Goal: Transaction & Acquisition: Purchase product/service

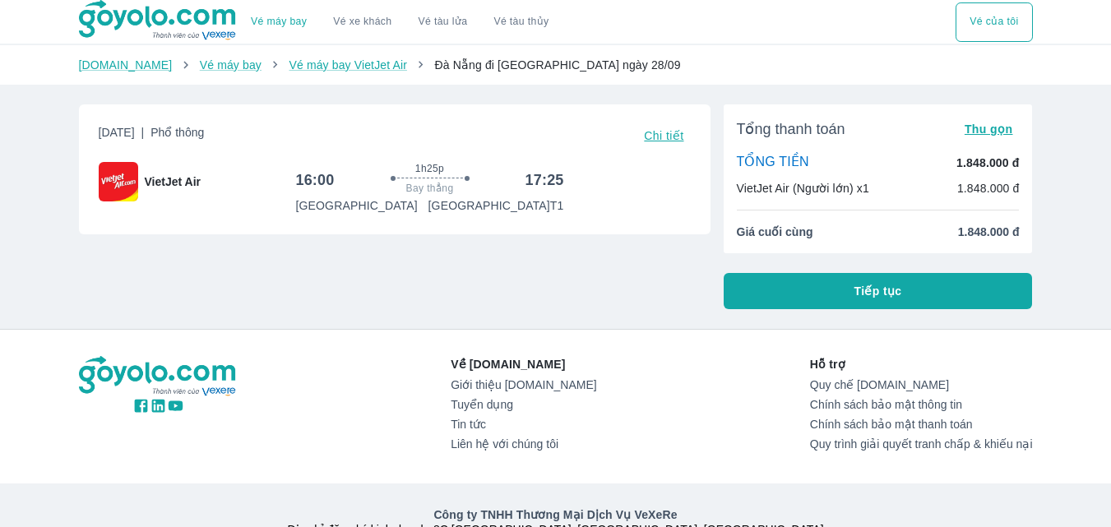
click at [1005, 129] on span "Thu gọn" at bounding box center [988, 128] width 49 height 13
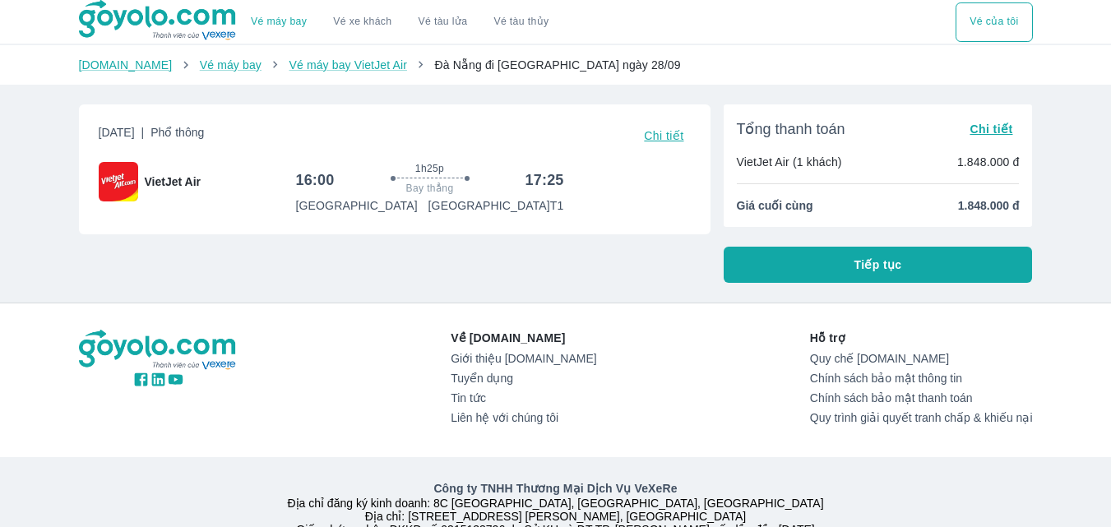
click at [987, 130] on span "Chi tiết" at bounding box center [990, 128] width 43 height 13
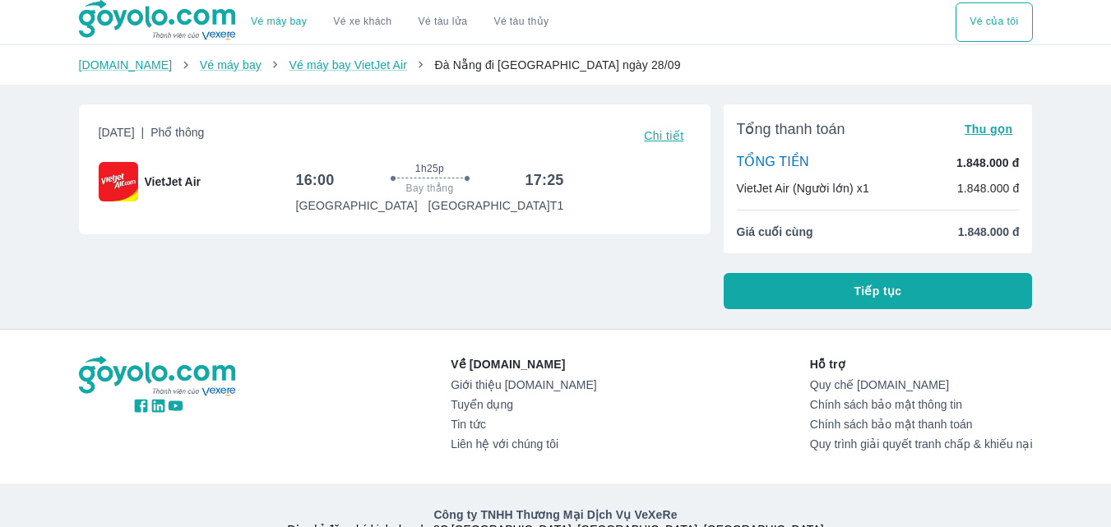
click at [842, 284] on button "Tiếp tục" at bounding box center [877, 291] width 309 height 36
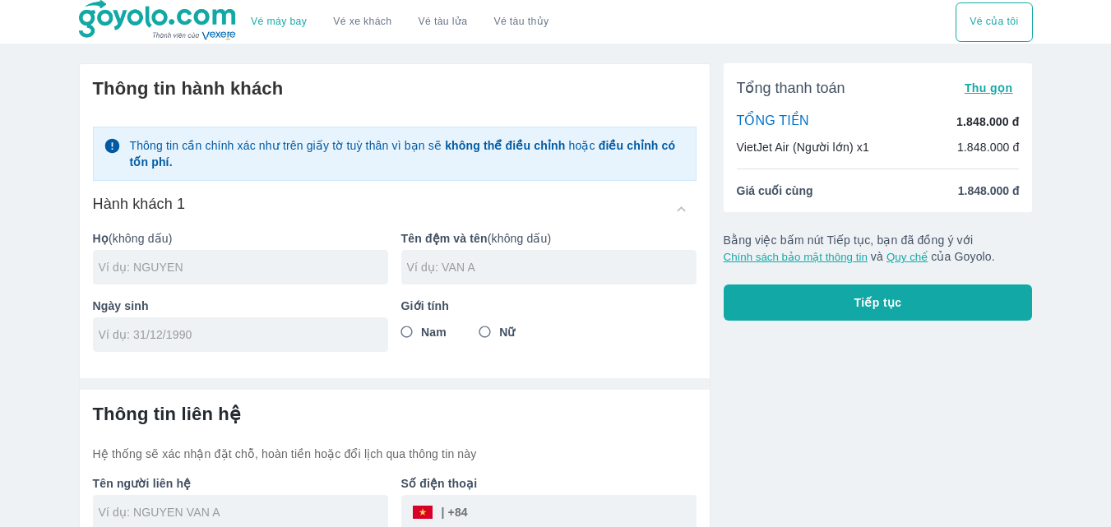
click at [208, 263] on input "text" at bounding box center [243, 267] width 289 height 16
click at [489, 326] on div "Giới tính Nam Nữ" at bounding box center [542, 317] width 308 height 67
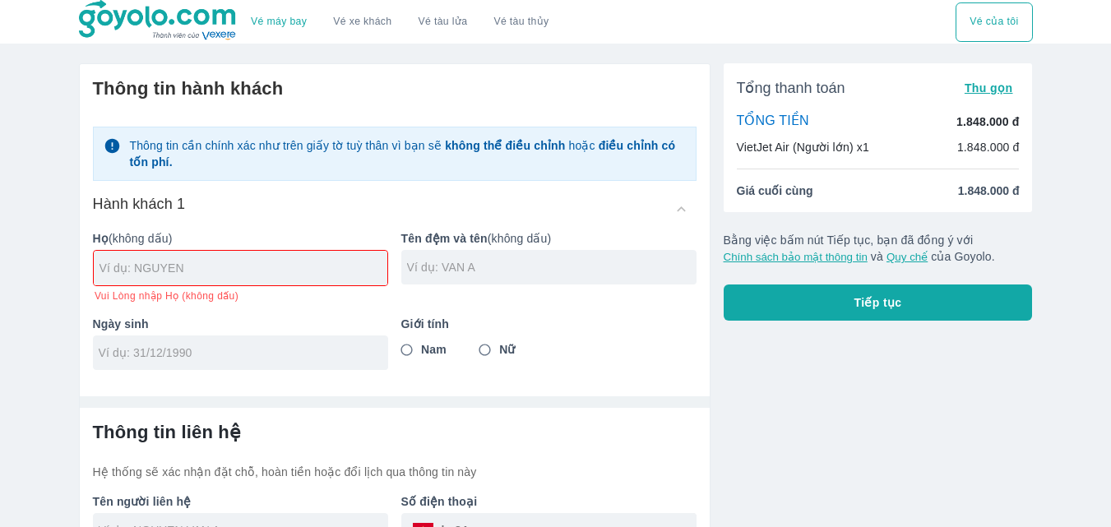
drag, startPoint x: 206, startPoint y: 278, endPoint x: 196, endPoint y: 281, distance: 10.4
click at [196, 281] on div at bounding box center [240, 268] width 293 height 35
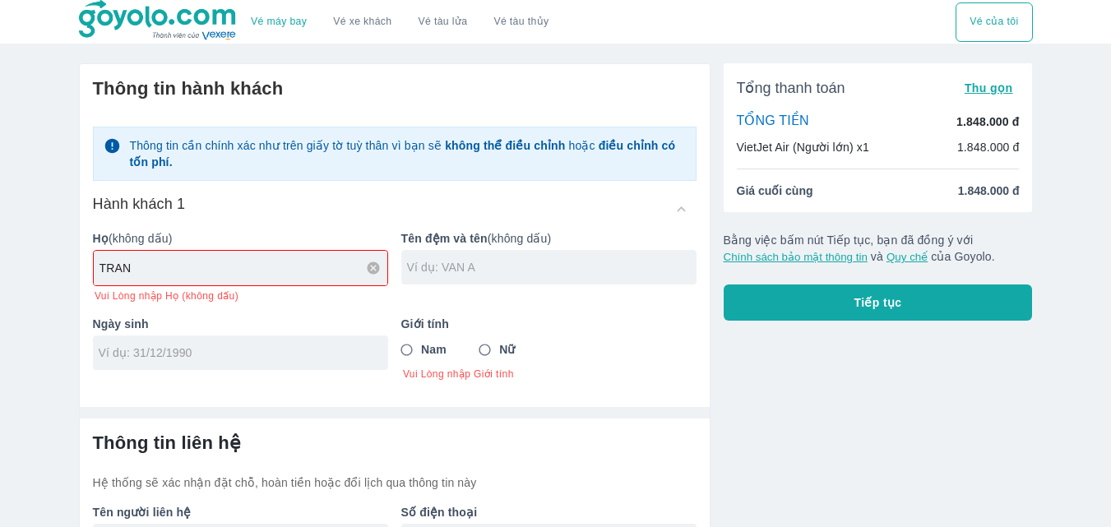
type input "TRAN"
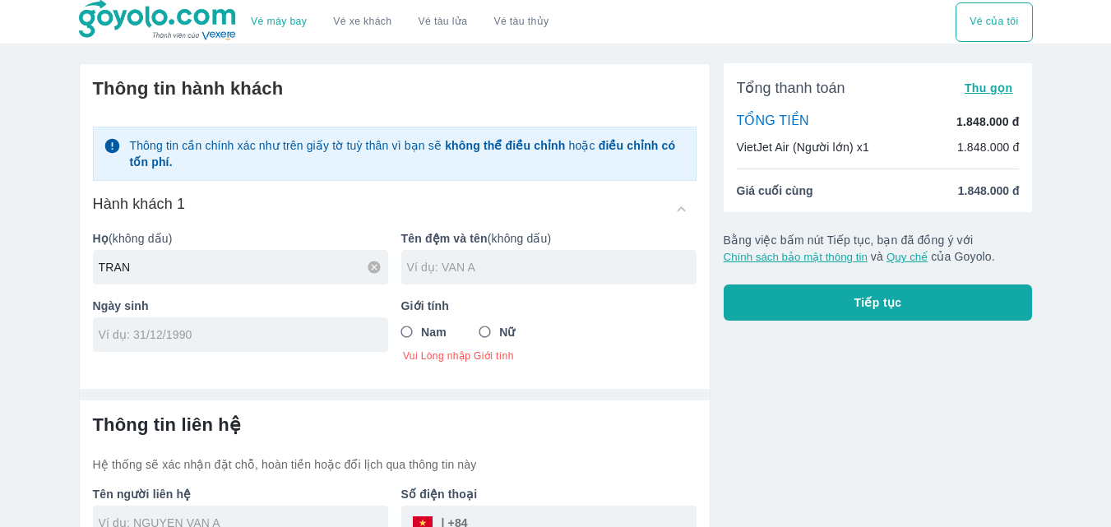
click at [475, 266] on input "text" at bounding box center [551, 267] width 289 height 16
type input "THI HUYEN CHAU"
click at [146, 324] on div at bounding box center [240, 334] width 295 height 35
type input "[DATE]"
click at [488, 332] on input "Nữ" at bounding box center [485, 332] width 30 height 30
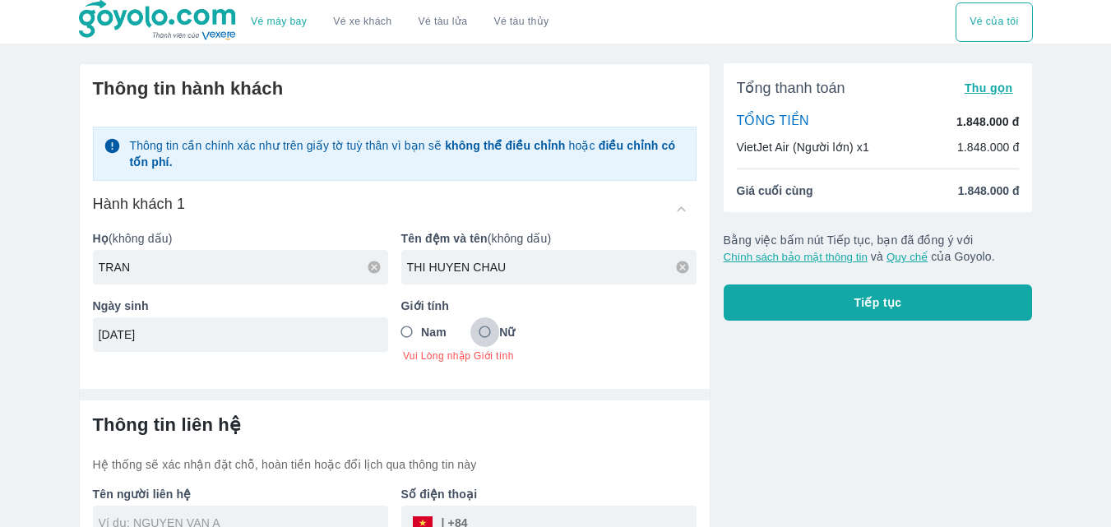
radio input "true"
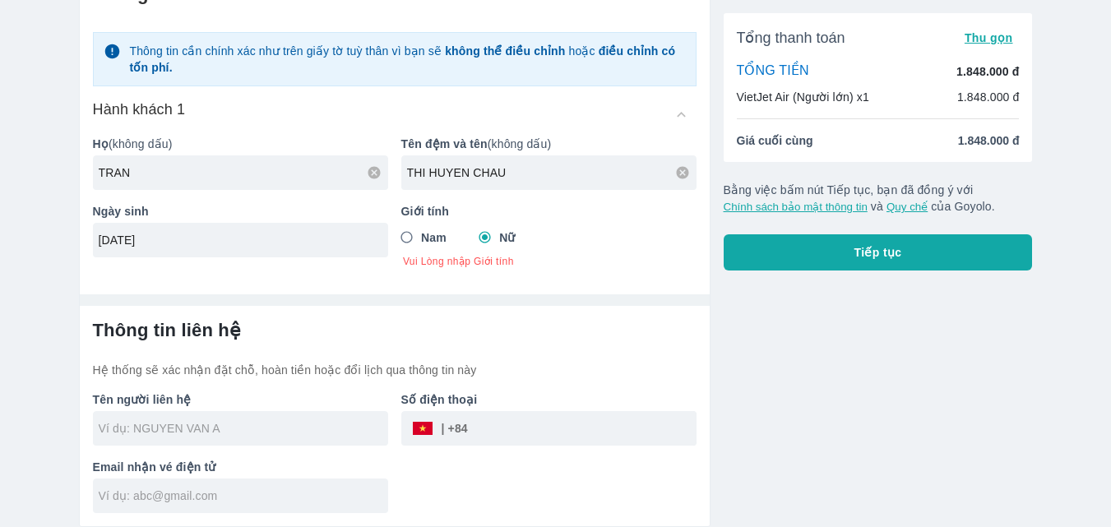
click at [210, 441] on div at bounding box center [240, 428] width 295 height 35
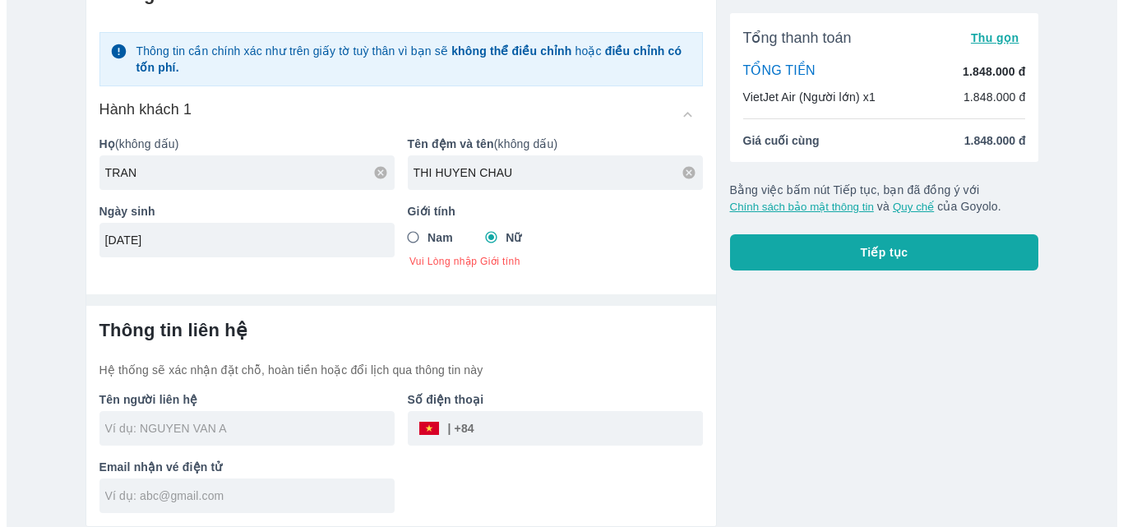
scroll to position [85, 0]
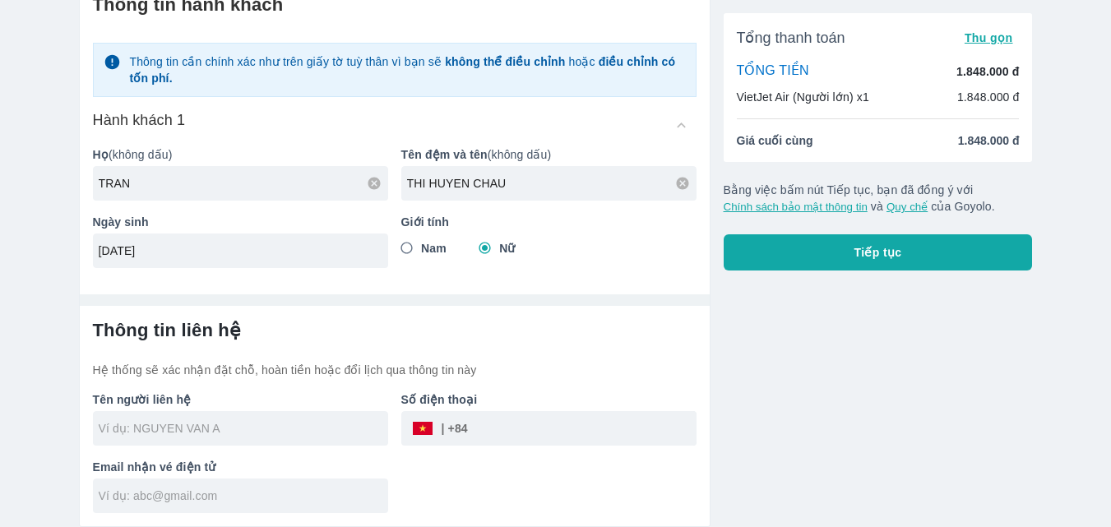
type input "TRAN THI HUYEN CHAU"
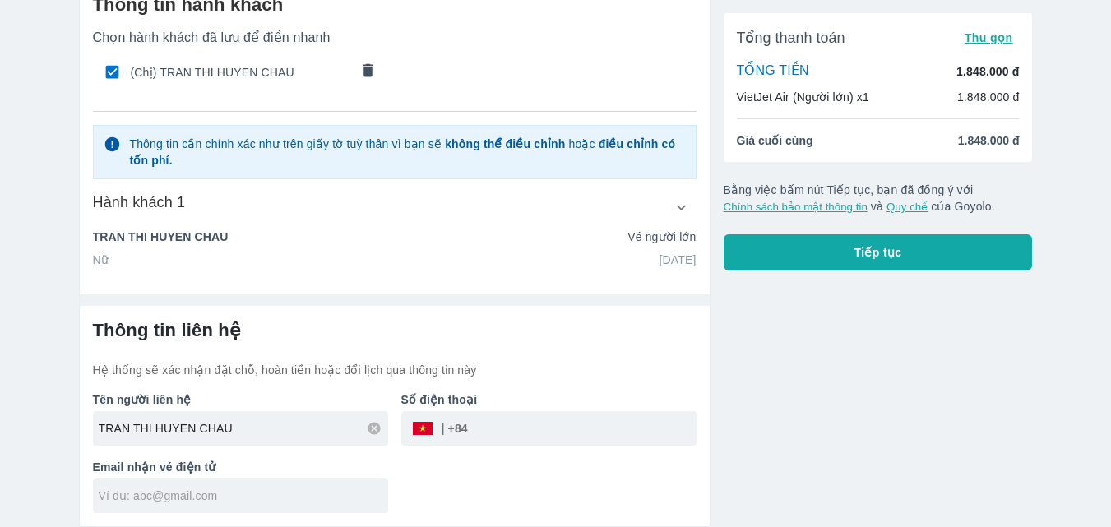
click at [543, 435] on input "tel" at bounding box center [582, 428] width 229 height 39
type input "338187636"
click at [190, 510] on div at bounding box center [240, 495] width 295 height 35
type input "[EMAIL_ADDRESS][DOMAIN_NAME]"
click at [867, 263] on button "Tiếp tục" at bounding box center [877, 252] width 309 height 36
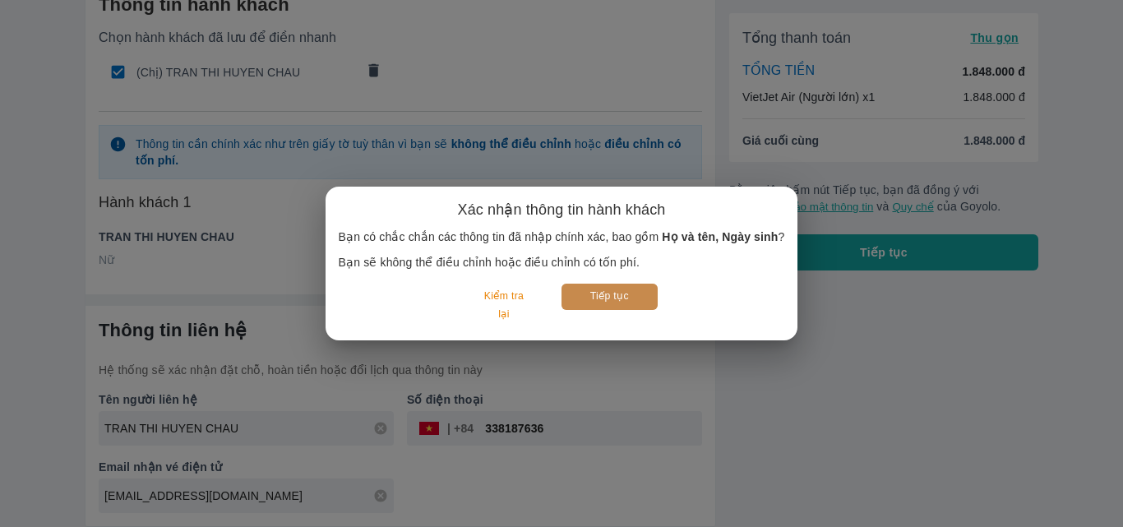
click at [615, 289] on button "Tiếp tục" at bounding box center [609, 296] width 96 height 25
